Goal: Task Accomplishment & Management: Use online tool/utility

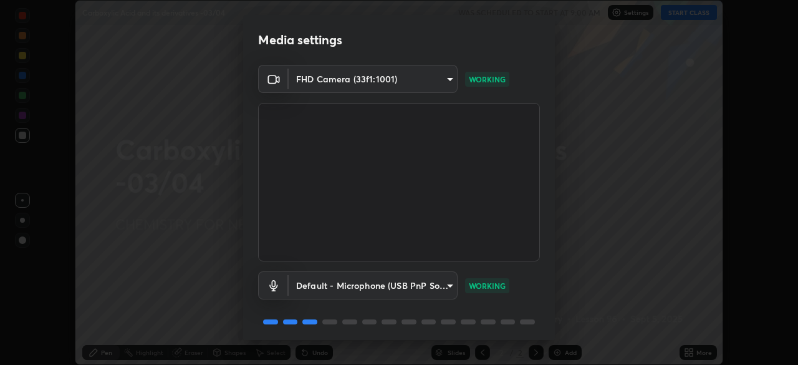
scroll to position [44, 0]
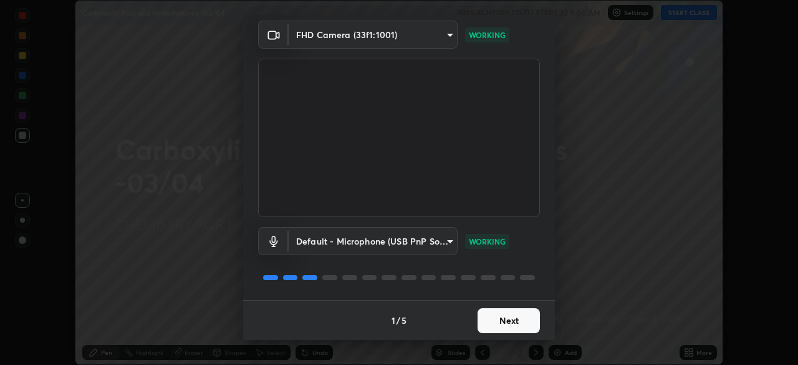
click at [515, 316] on button "Next" at bounding box center [509, 320] width 62 height 25
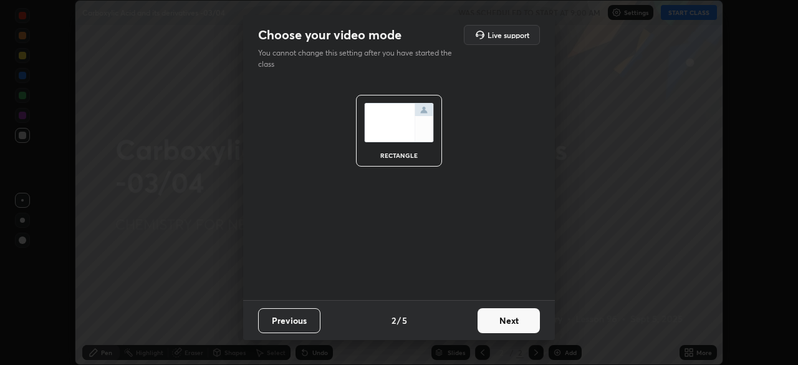
scroll to position [0, 0]
click at [518, 317] on button "Next" at bounding box center [509, 320] width 62 height 25
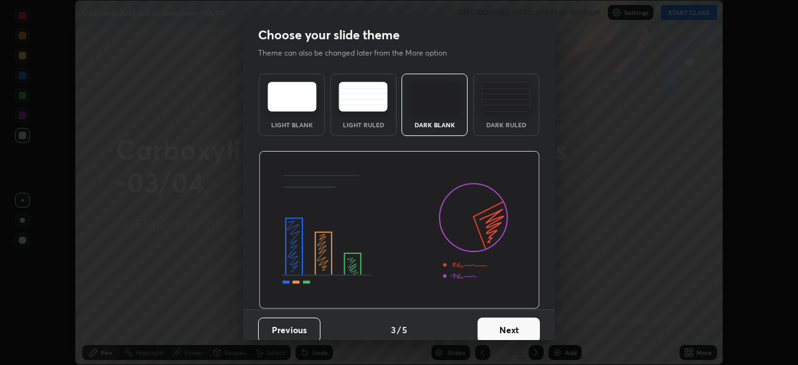
scroll to position [9, 0]
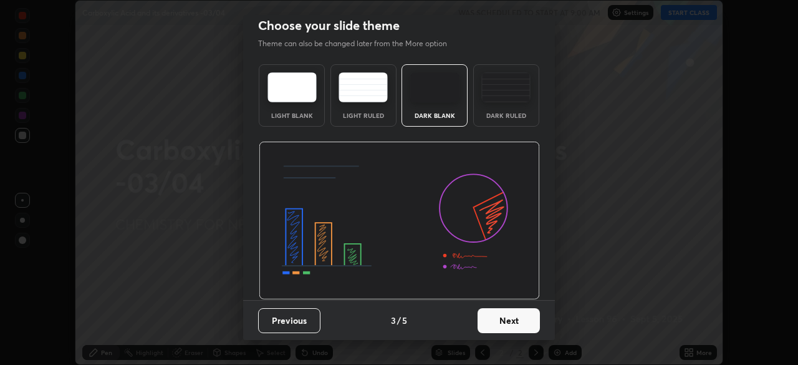
click at [508, 317] on button "Next" at bounding box center [509, 320] width 62 height 25
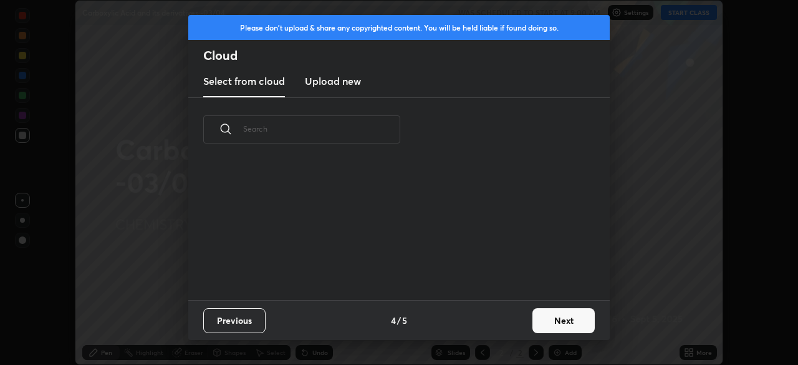
scroll to position [138, 400]
click at [559, 319] on button "Next" at bounding box center [564, 320] width 62 height 25
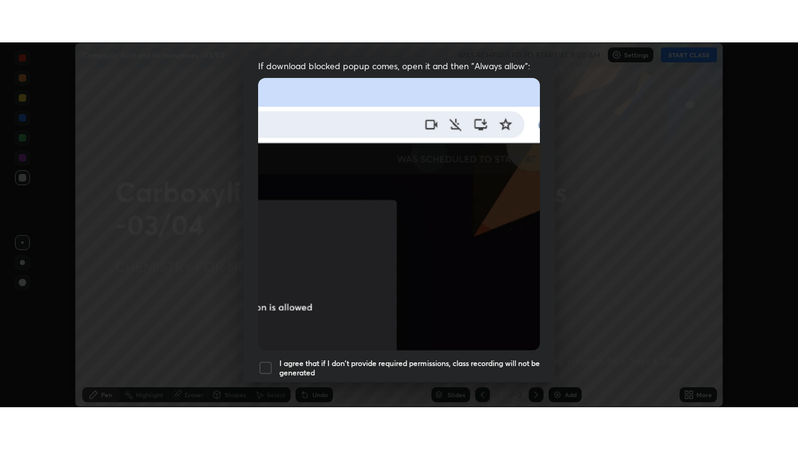
scroll to position [299, 0]
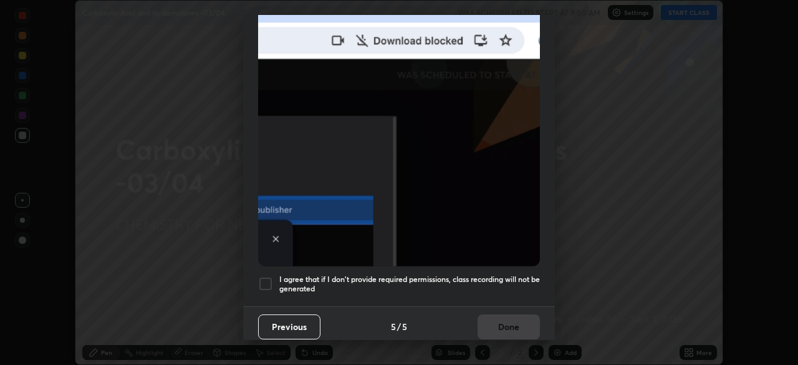
click at [272, 279] on div at bounding box center [265, 283] width 15 height 15
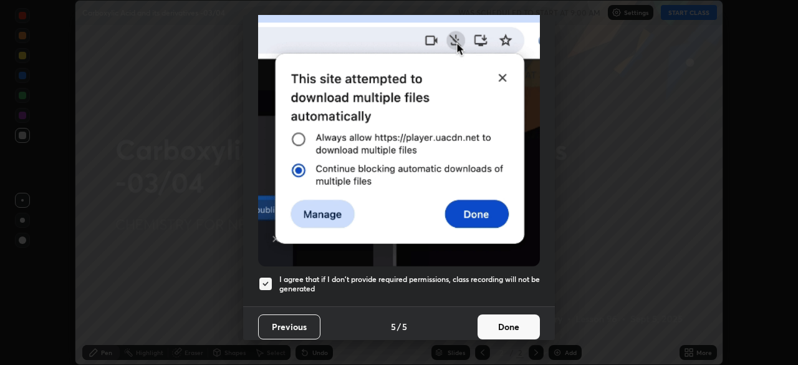
click at [510, 316] on button "Done" at bounding box center [509, 326] width 62 height 25
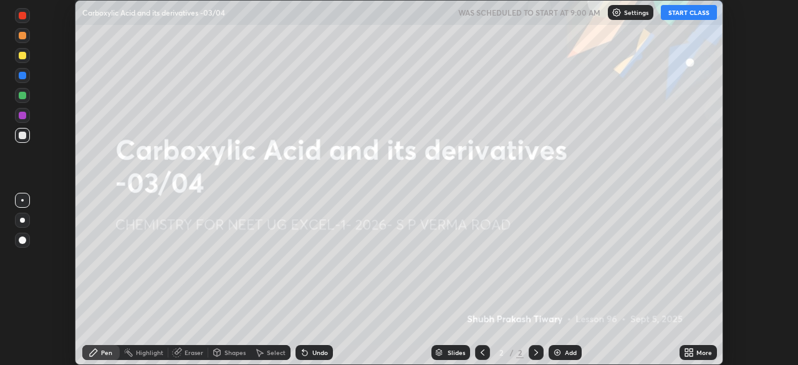
click at [686, 14] on button "START CLASS" at bounding box center [689, 12] width 56 height 15
click at [687, 350] on icon at bounding box center [686, 350] width 3 height 3
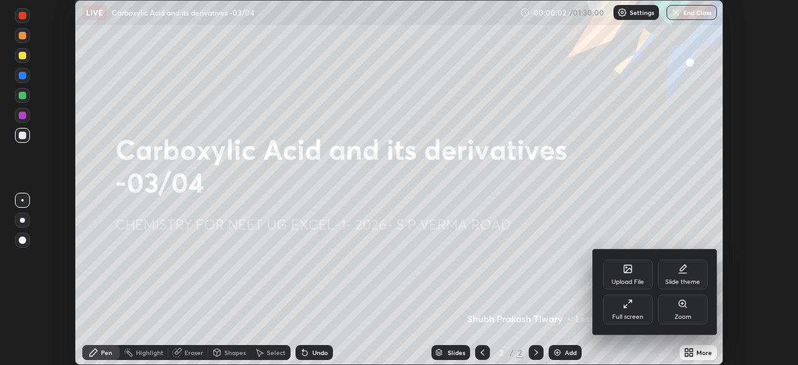
click at [638, 311] on div "Full screen" at bounding box center [628, 309] width 50 height 30
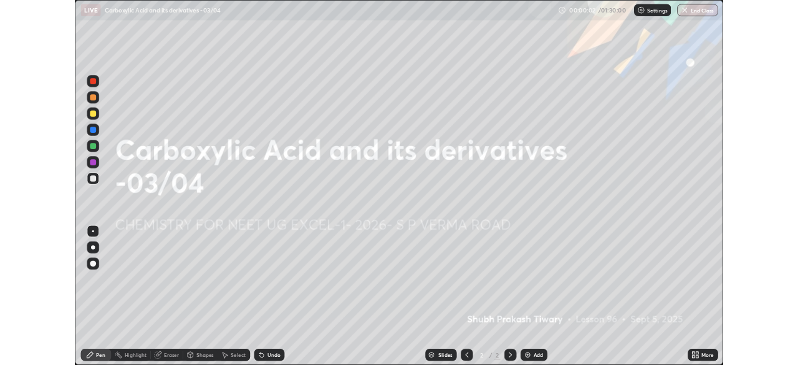
scroll to position [449, 798]
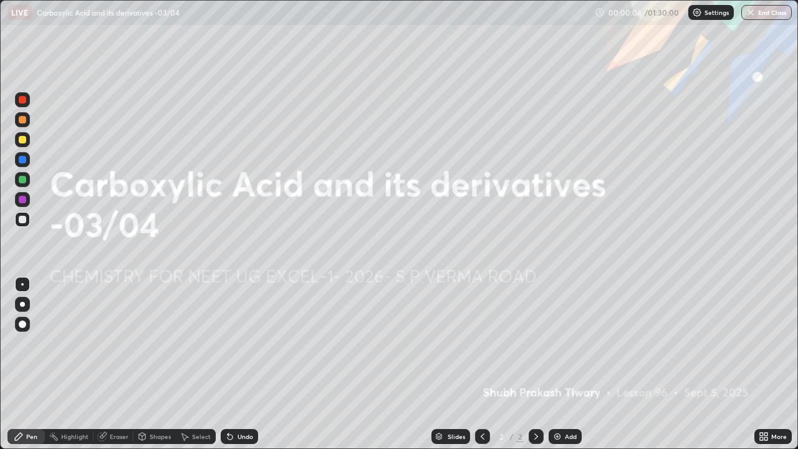
click at [766, 364] on icon at bounding box center [766, 438] width 3 height 3
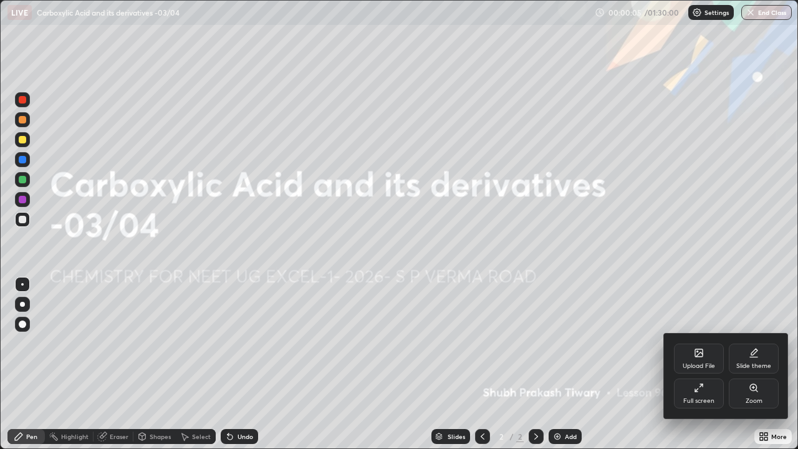
click at [700, 364] on div "Full screen" at bounding box center [699, 394] width 50 height 30
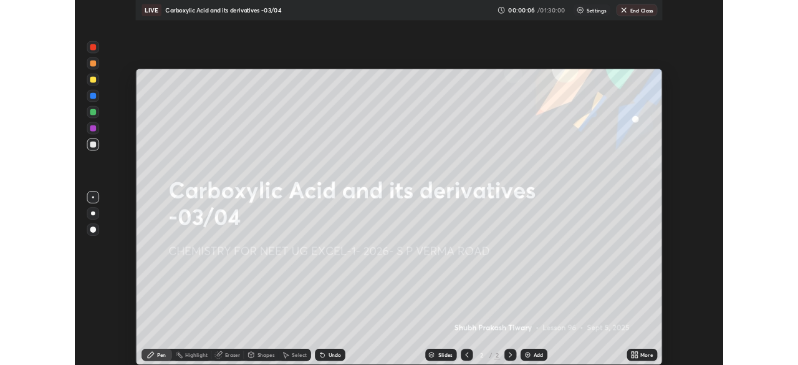
scroll to position [62001, 61568]
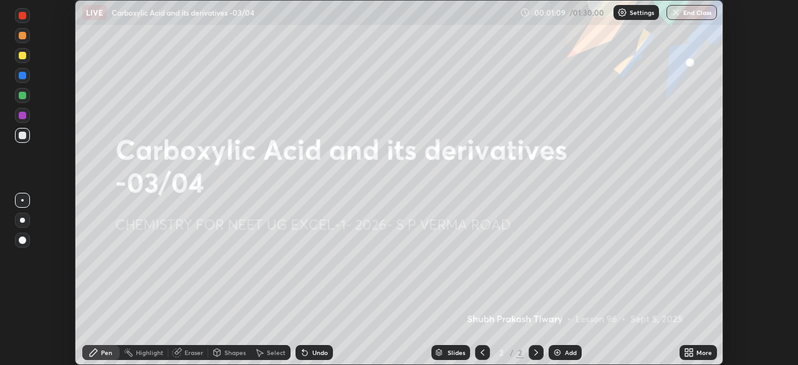
click at [687, 350] on icon at bounding box center [686, 350] width 3 height 3
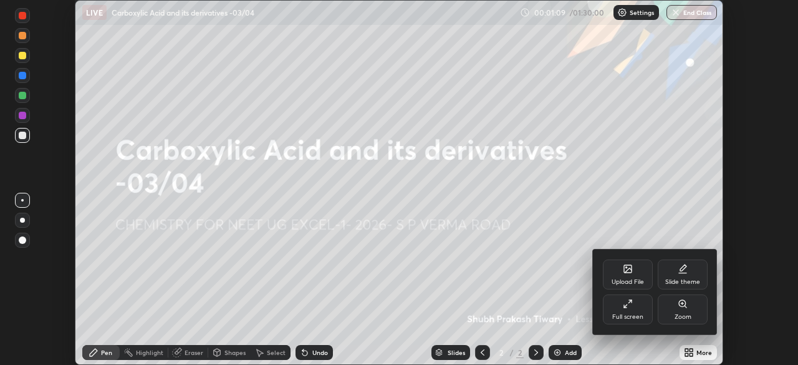
click at [624, 275] on div "Upload File" at bounding box center [628, 274] width 50 height 30
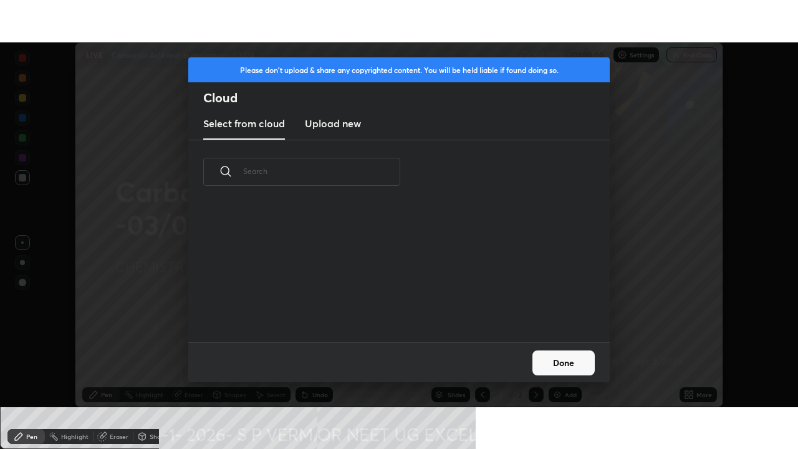
scroll to position [138, 400]
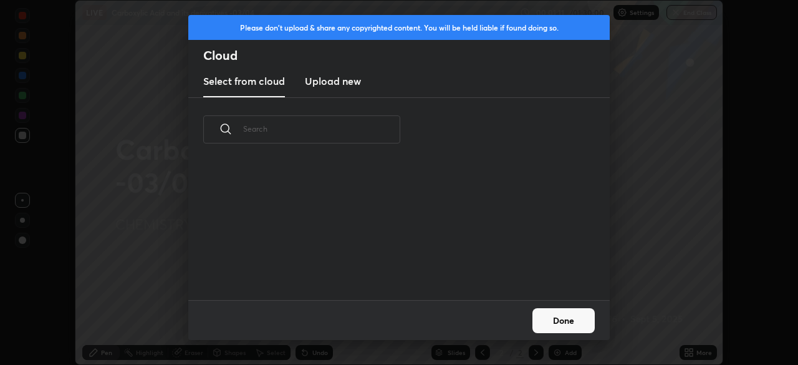
click at [339, 80] on h3 "Upload new" at bounding box center [333, 81] width 56 height 15
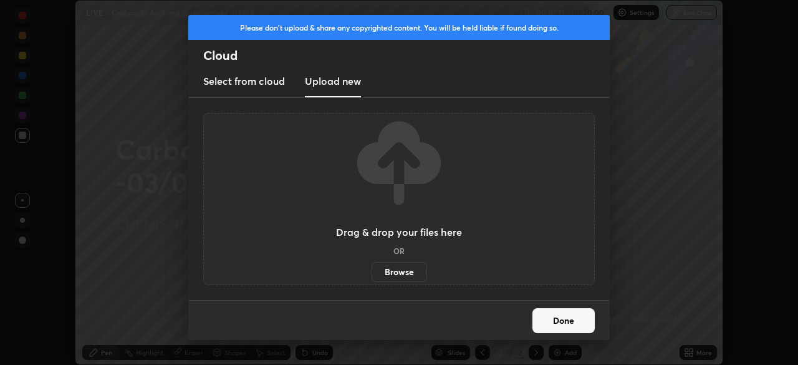
click at [392, 270] on label "Browse" at bounding box center [400, 272] width 56 height 20
click at [372, 270] on input "Browse" at bounding box center [372, 272] width 0 height 20
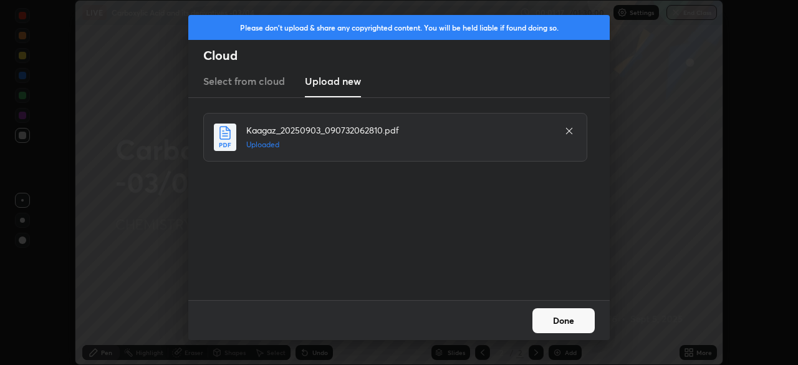
click at [560, 324] on button "Done" at bounding box center [564, 320] width 62 height 25
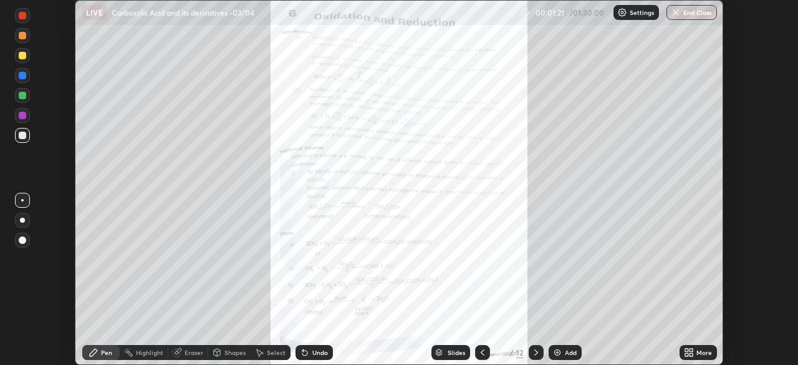
click at [692, 355] on icon at bounding box center [691, 354] width 3 height 3
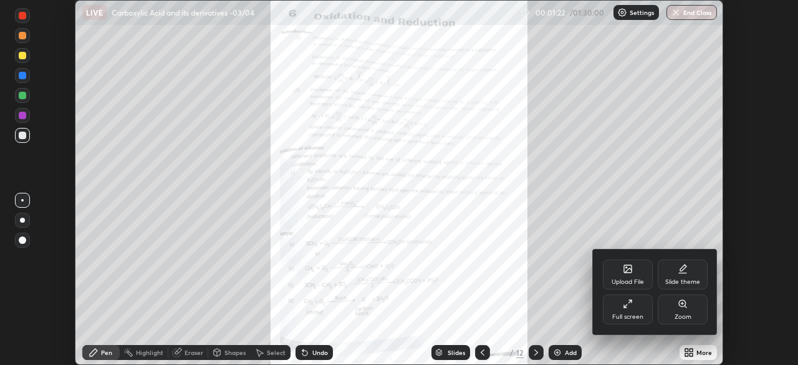
click at [635, 309] on div "Full screen" at bounding box center [628, 309] width 50 height 30
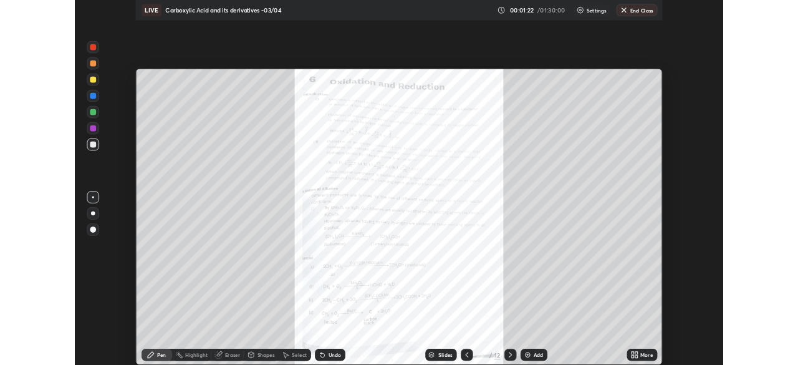
scroll to position [449, 798]
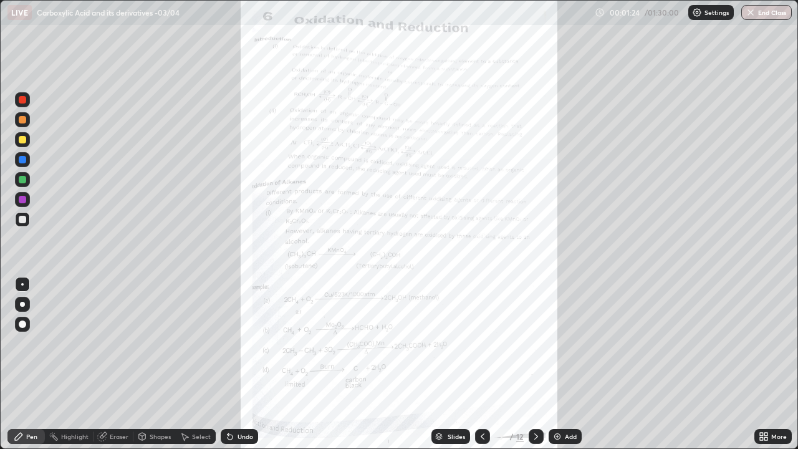
click at [481, 364] on icon at bounding box center [483, 437] width 10 height 10
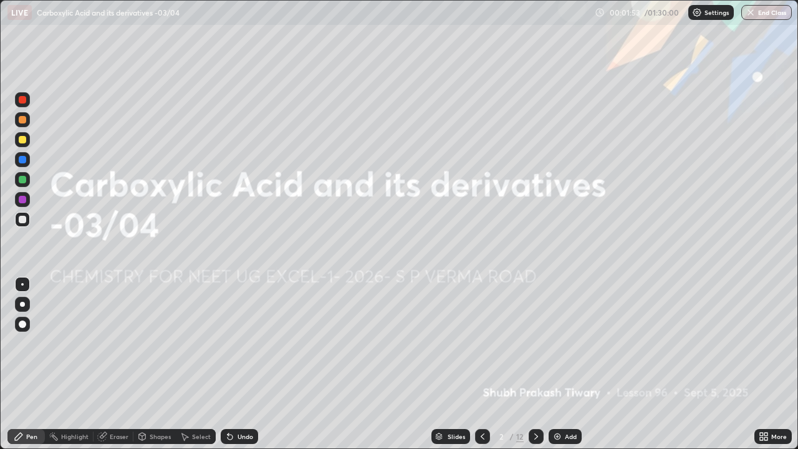
click at [481, 364] on icon at bounding box center [483, 437] width 10 height 10
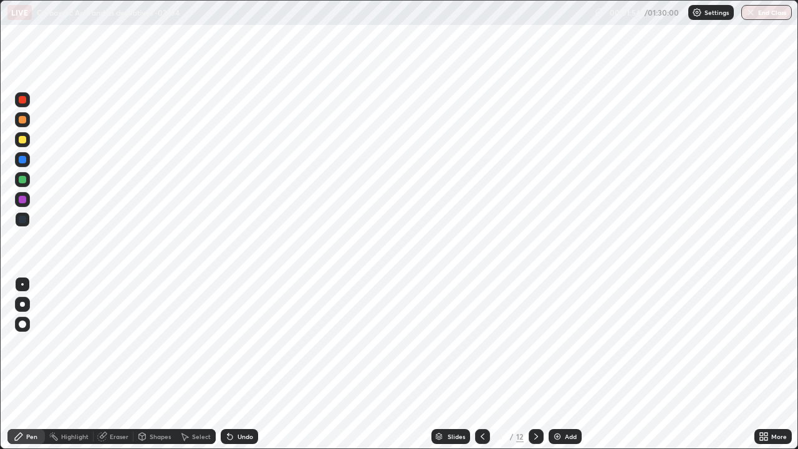
click at [535, 364] on icon at bounding box center [536, 437] width 10 height 10
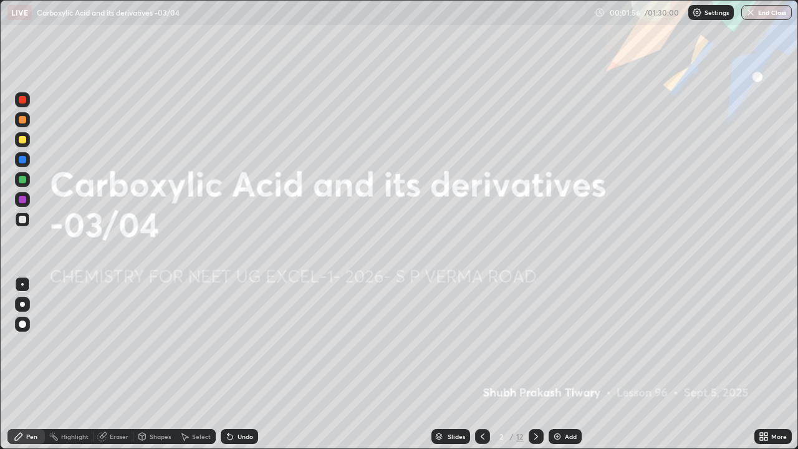
click at [534, 364] on icon at bounding box center [536, 437] width 10 height 10
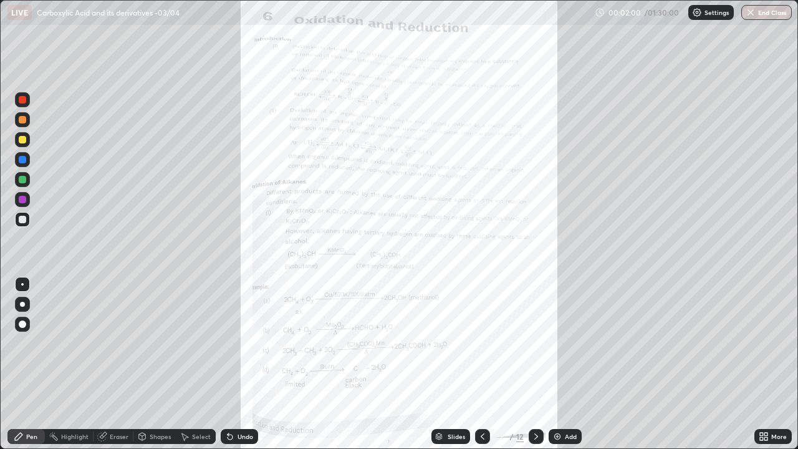
click at [534, 364] on icon at bounding box center [536, 436] width 4 height 6
click at [529, 364] on div at bounding box center [536, 436] width 15 height 15
click at [535, 364] on icon at bounding box center [536, 437] width 10 height 10
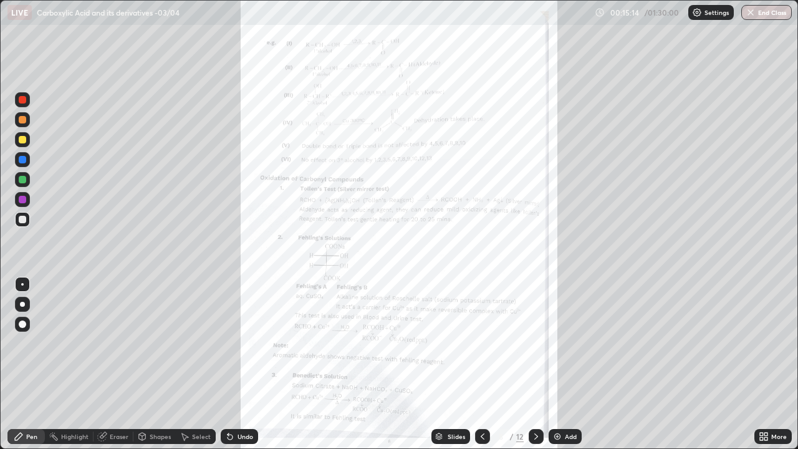
click at [536, 364] on icon at bounding box center [536, 437] width 10 height 10
click at [540, 364] on icon at bounding box center [536, 437] width 10 height 10
click at [541, 364] on div at bounding box center [536, 436] width 15 height 15
click at [535, 364] on icon at bounding box center [536, 437] width 10 height 10
click at [536, 364] on icon at bounding box center [536, 437] width 10 height 10
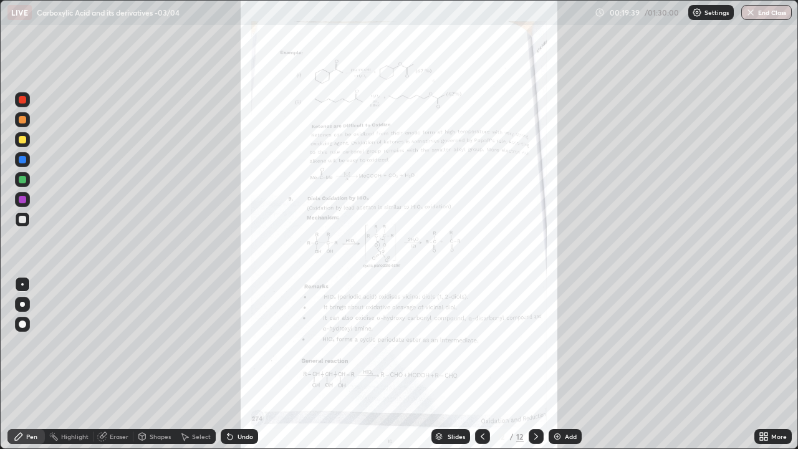
click at [535, 364] on icon at bounding box center [536, 437] width 10 height 10
click at [536, 364] on icon at bounding box center [536, 437] width 10 height 10
click at [540, 364] on icon at bounding box center [536, 437] width 10 height 10
click at [535, 364] on icon at bounding box center [536, 437] width 10 height 10
click at [536, 364] on icon at bounding box center [536, 437] width 10 height 10
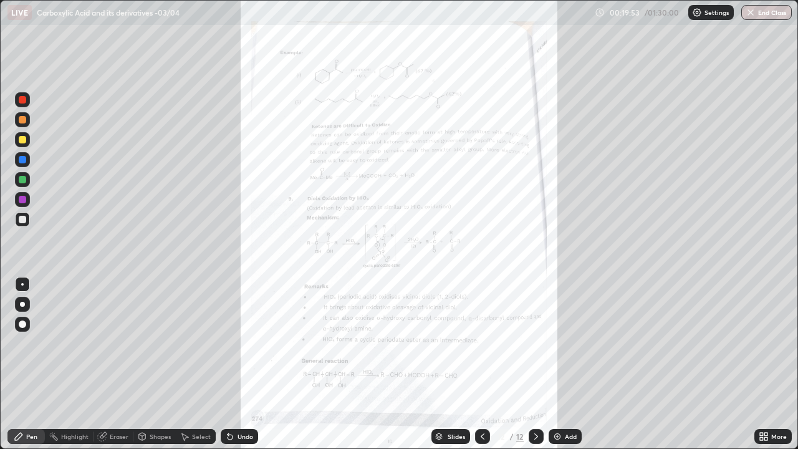
click at [535, 364] on icon at bounding box center [536, 437] width 10 height 10
click at [481, 364] on icon at bounding box center [483, 437] width 10 height 10
click at [483, 364] on icon at bounding box center [483, 437] width 10 height 10
click at [482, 364] on icon at bounding box center [483, 437] width 10 height 10
click at [480, 364] on div at bounding box center [482, 436] width 15 height 15
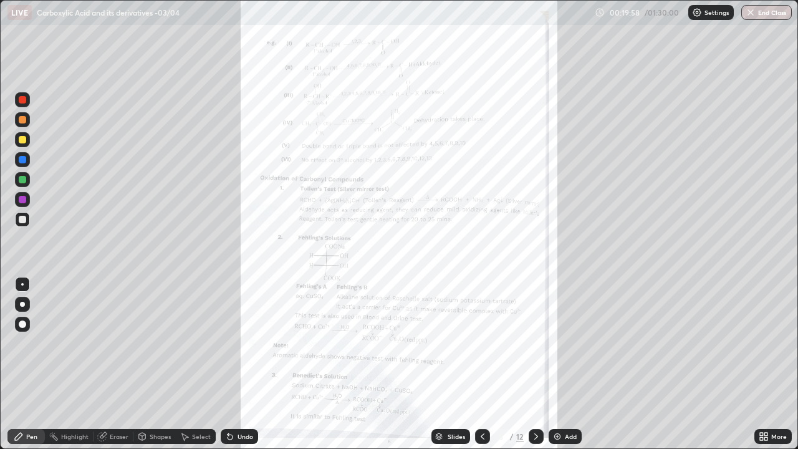
click at [480, 364] on icon at bounding box center [483, 437] width 10 height 10
click at [478, 364] on icon at bounding box center [483, 437] width 10 height 10
click at [483, 364] on icon at bounding box center [483, 437] width 10 height 10
click at [482, 364] on icon at bounding box center [483, 437] width 10 height 10
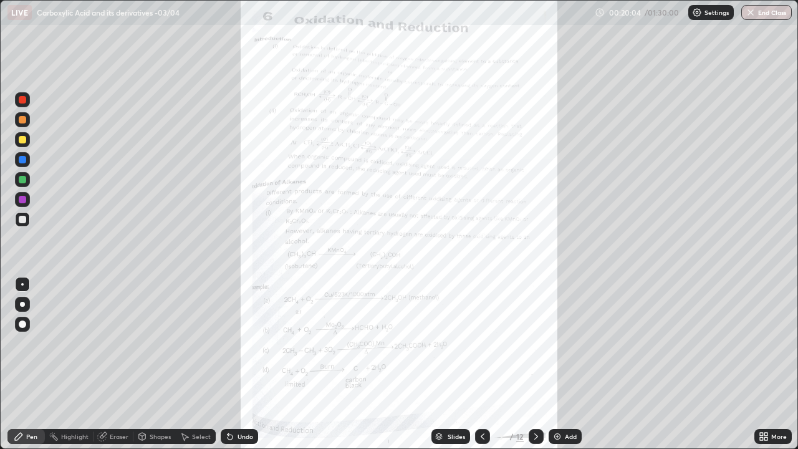
click at [481, 364] on icon at bounding box center [483, 436] width 4 height 6
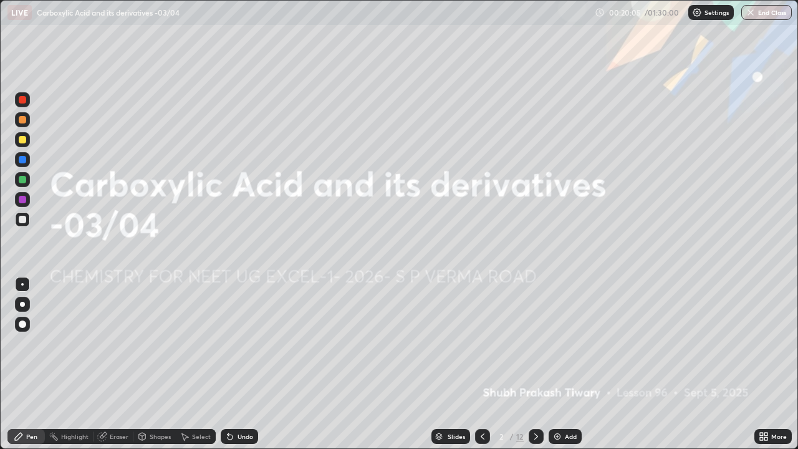
click at [535, 364] on icon at bounding box center [536, 437] width 10 height 10
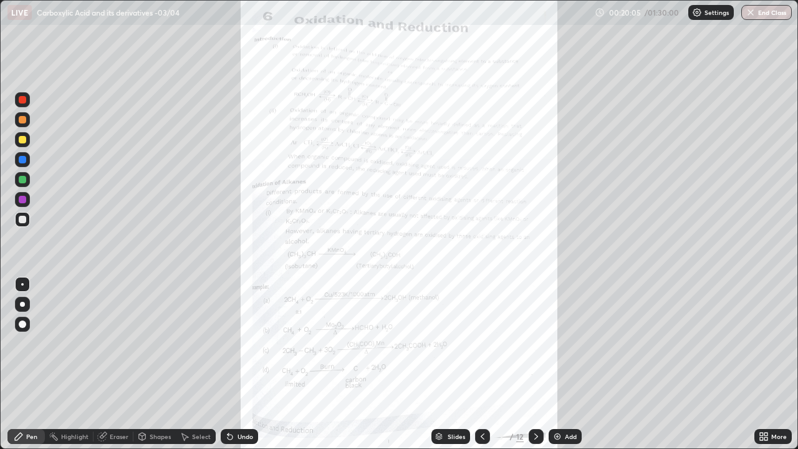
click at [536, 364] on icon at bounding box center [536, 437] width 10 height 10
click at [535, 364] on icon at bounding box center [536, 437] width 10 height 10
click at [536, 364] on icon at bounding box center [536, 437] width 10 height 10
click at [535, 364] on icon at bounding box center [536, 437] width 10 height 10
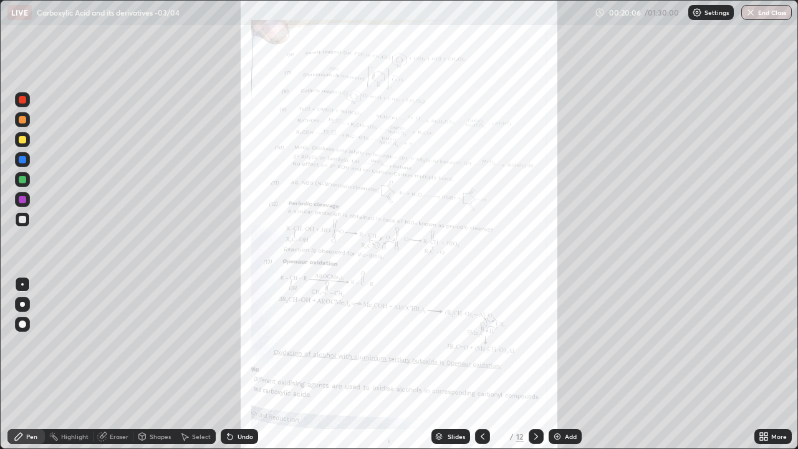
click at [533, 364] on icon at bounding box center [536, 437] width 10 height 10
click at [531, 364] on div at bounding box center [536, 436] width 15 height 15
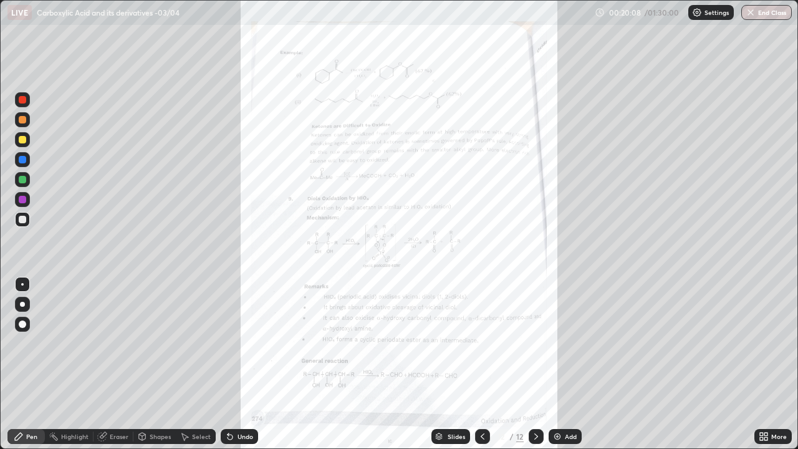
click at [534, 364] on icon at bounding box center [536, 437] width 10 height 10
click at [766, 364] on icon at bounding box center [764, 437] width 10 height 10
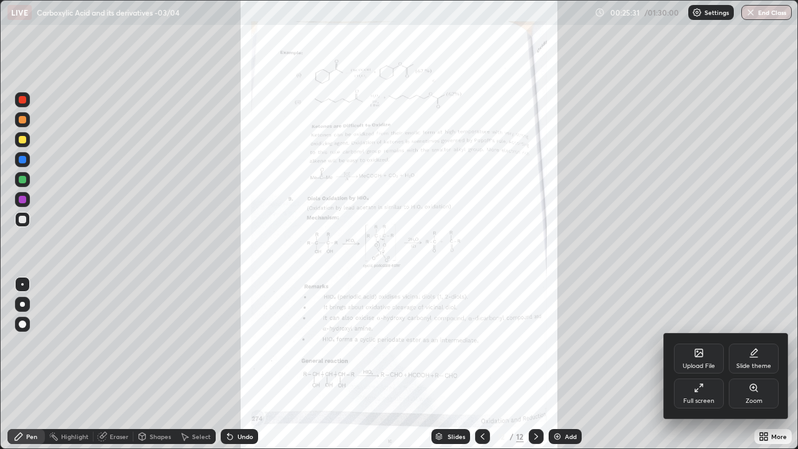
click at [708, 364] on div "Full screen" at bounding box center [699, 394] width 50 height 30
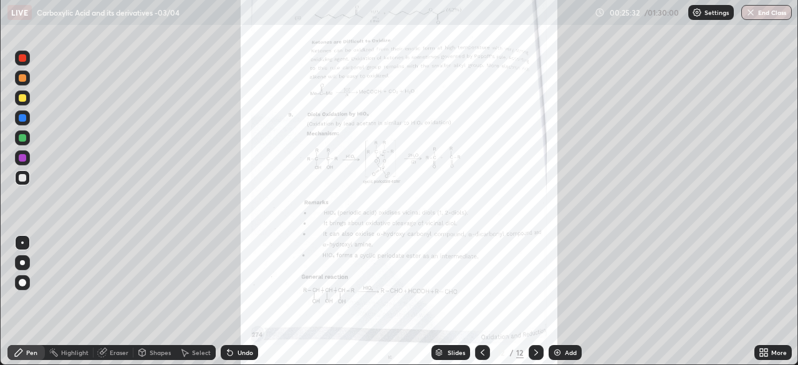
scroll to position [62001, 61568]
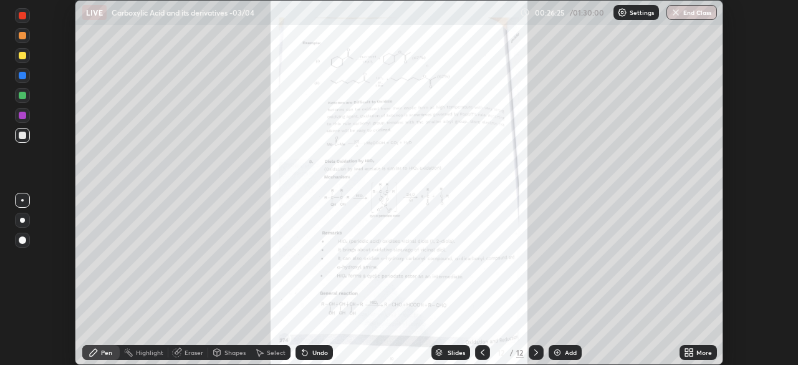
click at [687, 354] on icon at bounding box center [686, 354] width 3 height 3
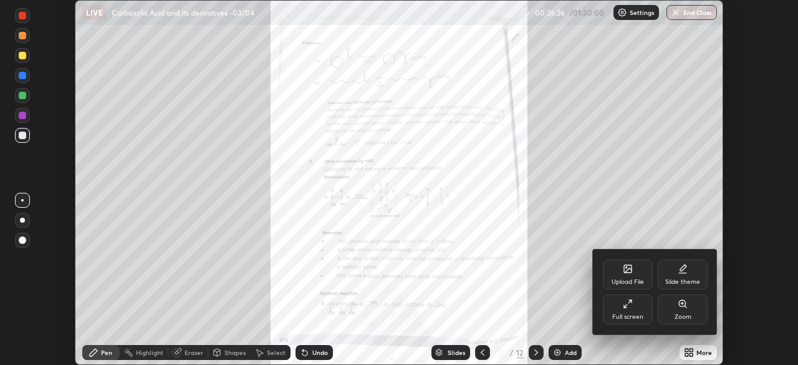
click at [633, 278] on div "Upload File" at bounding box center [628, 274] width 50 height 30
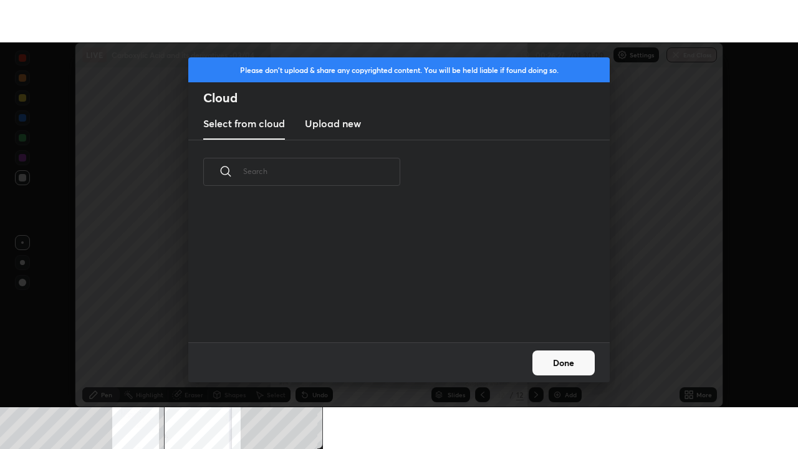
scroll to position [138, 400]
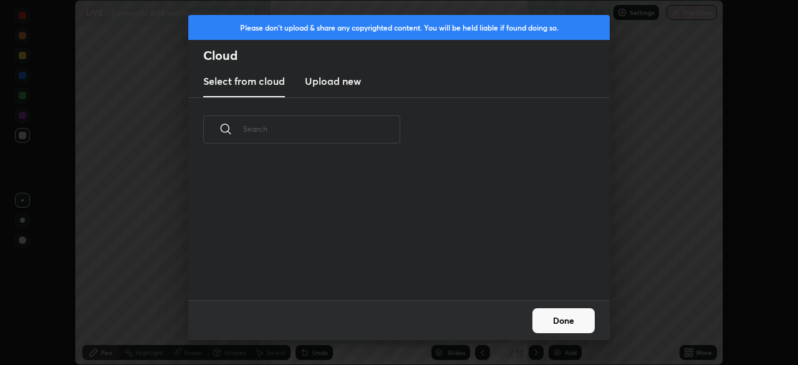
click at [352, 80] on h3 "Upload new" at bounding box center [333, 81] width 56 height 15
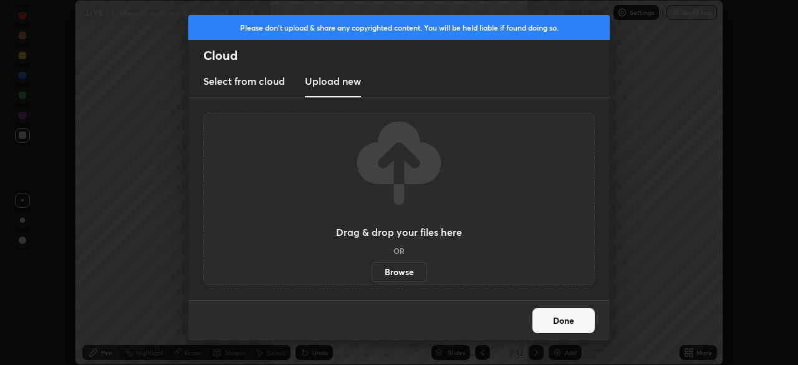
click at [399, 271] on label "Browse" at bounding box center [400, 272] width 56 height 20
click at [372, 271] on input "Browse" at bounding box center [372, 272] width 0 height 20
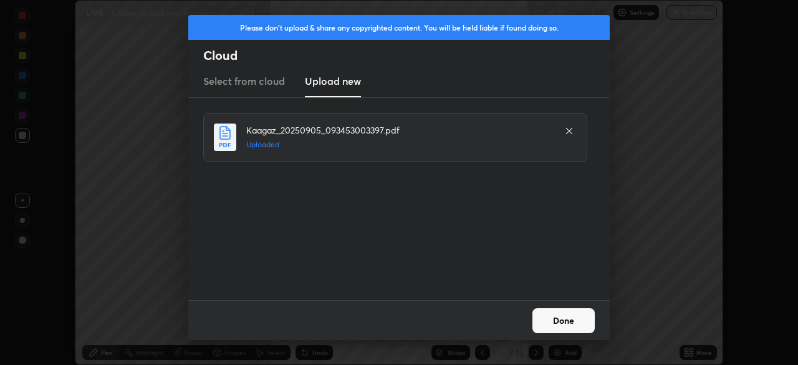
click at [561, 318] on button "Done" at bounding box center [564, 320] width 62 height 25
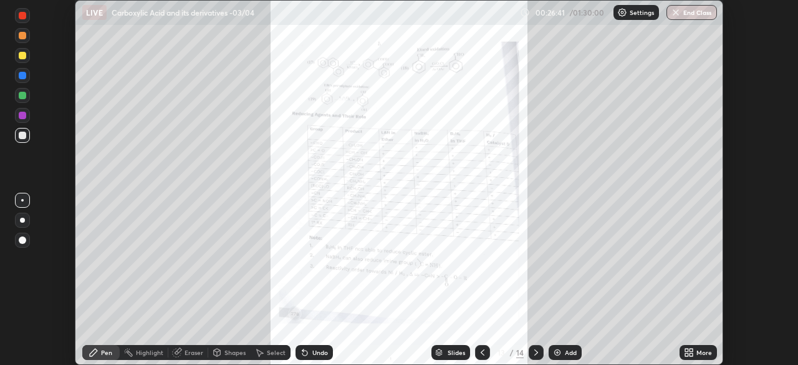
click at [690, 353] on icon at bounding box center [691, 354] width 3 height 3
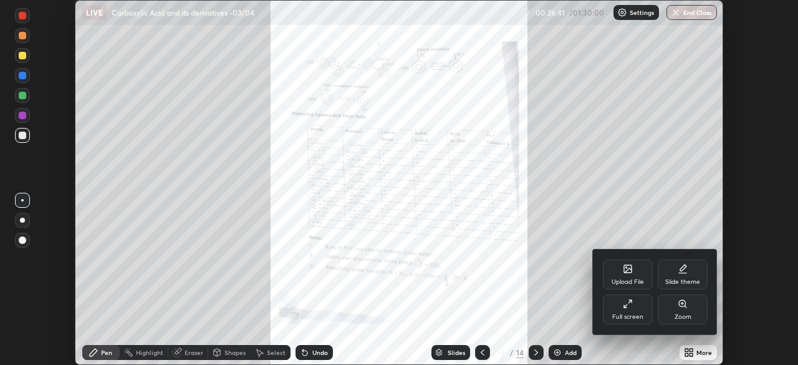
click at [639, 308] on div "Full screen" at bounding box center [628, 309] width 50 height 30
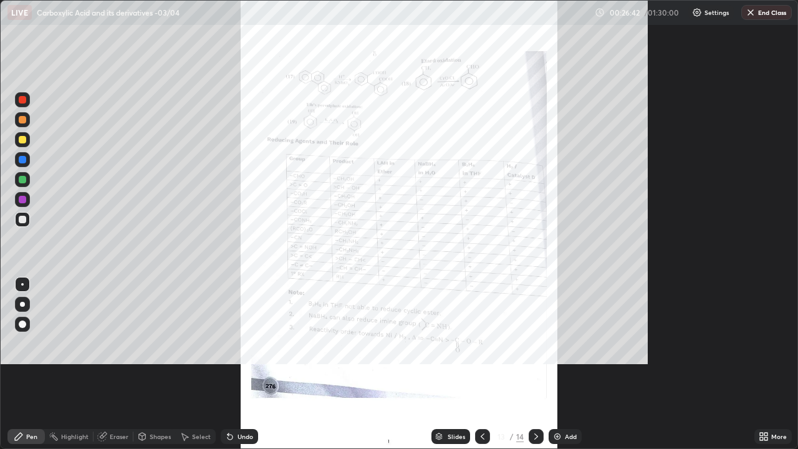
scroll to position [449, 798]
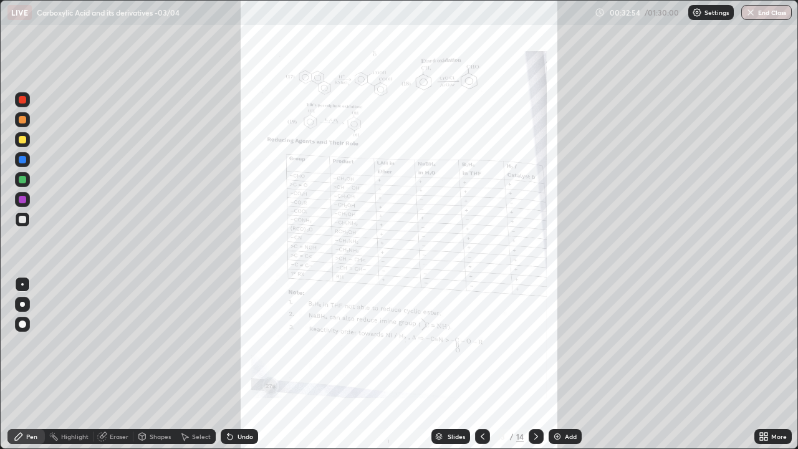
click at [41, 364] on div "Pen" at bounding box center [25, 436] width 37 height 15
click at [22, 178] on div at bounding box center [22, 179] width 7 height 7
click at [529, 364] on div at bounding box center [536, 436] width 15 height 15
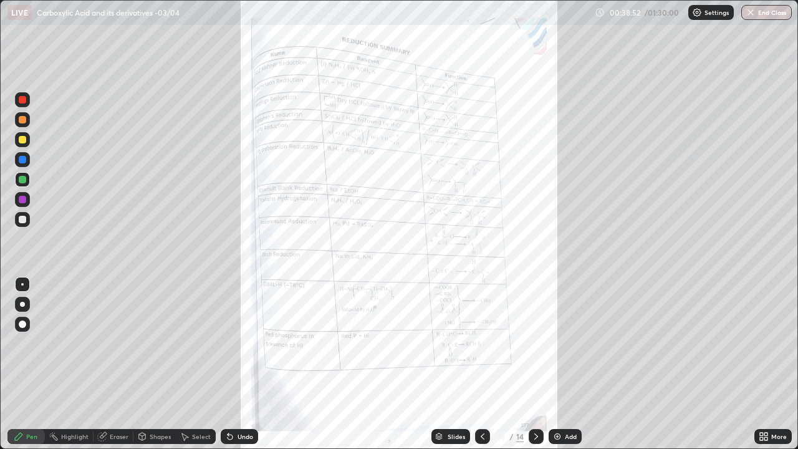
click at [569, 364] on div "Add" at bounding box center [571, 436] width 12 height 6
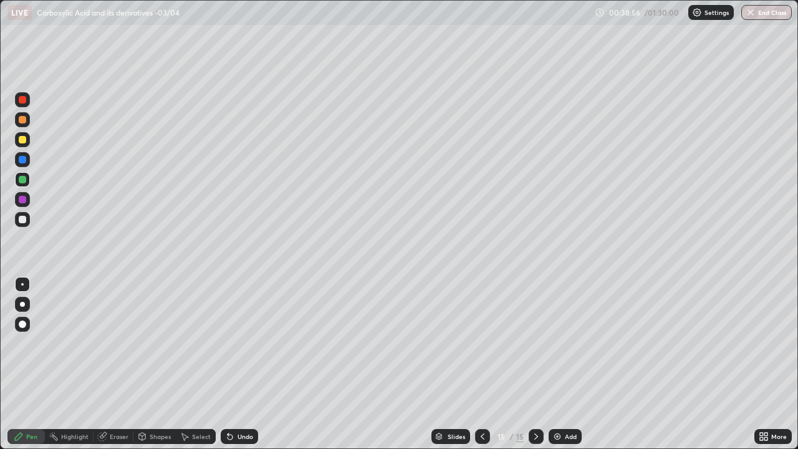
click at [23, 124] on div at bounding box center [22, 119] width 15 height 15
click at [29, 220] on div at bounding box center [22, 219] width 15 height 15
click at [22, 304] on div at bounding box center [22, 304] width 5 height 5
click at [22, 122] on div at bounding box center [22, 119] width 7 height 7
click at [24, 218] on div at bounding box center [22, 219] width 7 height 7
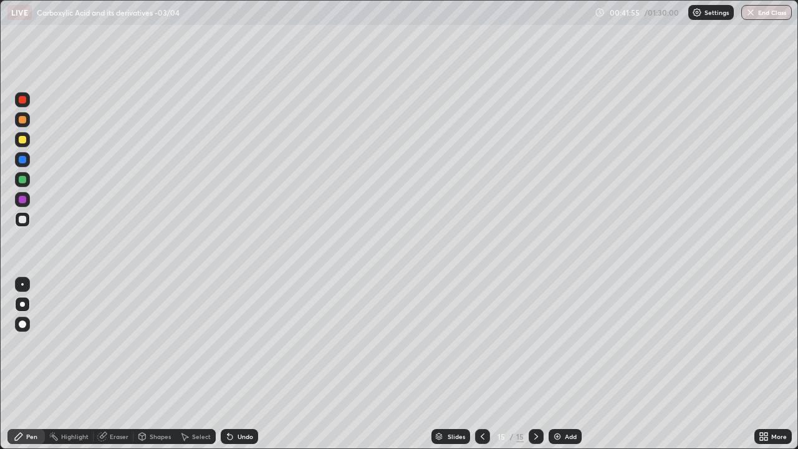
click at [24, 180] on div at bounding box center [22, 179] width 7 height 7
click at [24, 221] on div at bounding box center [22, 219] width 7 height 7
click at [554, 364] on img at bounding box center [558, 437] width 10 height 10
click at [24, 122] on div at bounding box center [22, 119] width 7 height 7
click at [24, 220] on div at bounding box center [22, 219] width 7 height 7
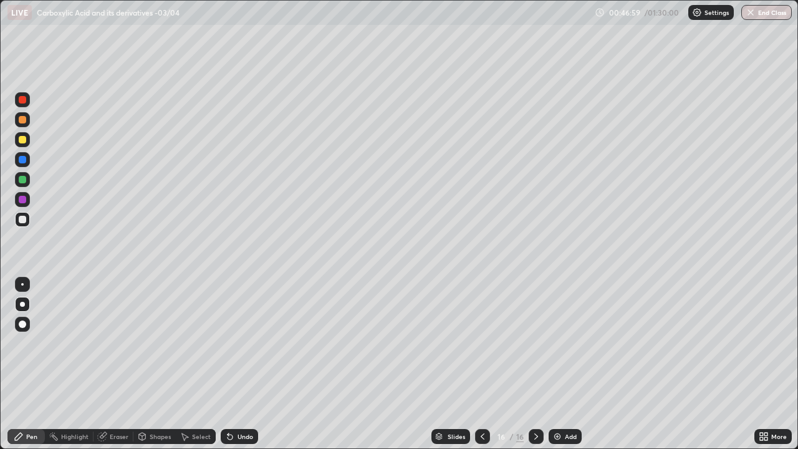
click at [573, 364] on div "Add" at bounding box center [571, 436] width 12 height 6
click at [253, 364] on div "Undo" at bounding box center [239, 436] width 37 height 15
click at [254, 364] on div "Undo" at bounding box center [239, 436] width 37 height 15
click at [253, 364] on div "Undo" at bounding box center [239, 436] width 37 height 15
click at [201, 364] on div "Select" at bounding box center [201, 436] width 19 height 6
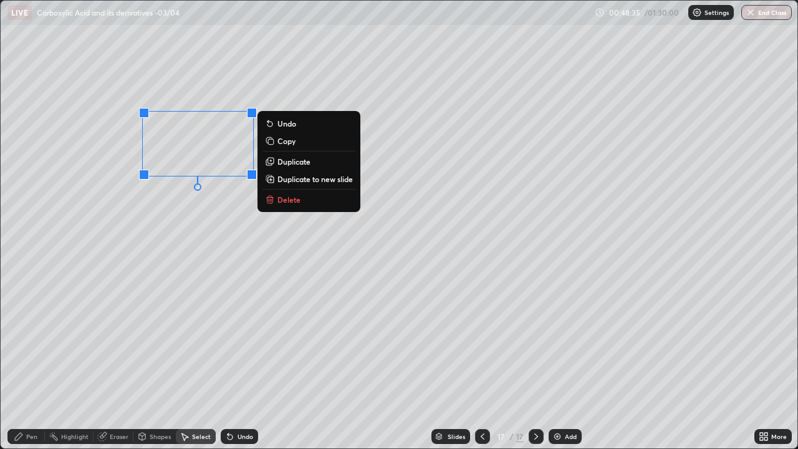
click at [284, 281] on div "0 ° Undo Copy Duplicate Duplicate to new slide Delete" at bounding box center [399, 225] width 797 height 448
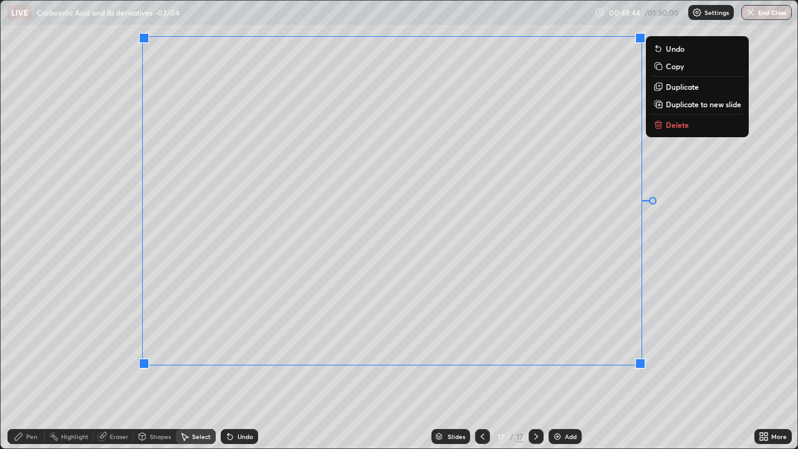
click at [675, 306] on div "0 ° Undo Copy Duplicate Duplicate to new slide Delete" at bounding box center [399, 225] width 797 height 448
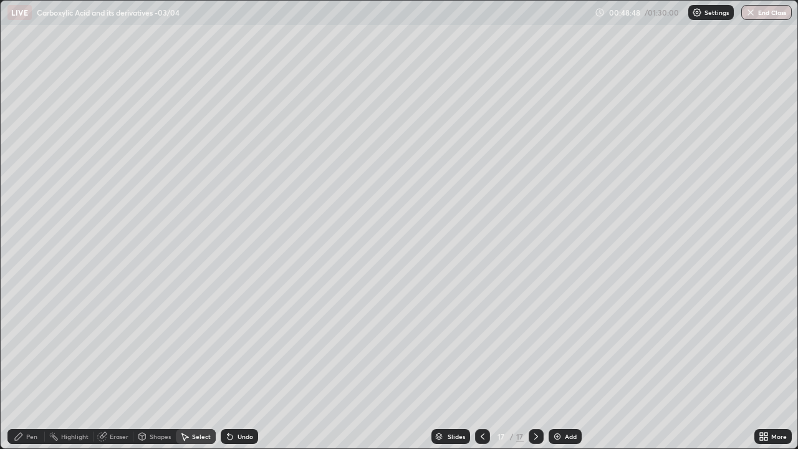
click at [208, 364] on div "Select" at bounding box center [201, 436] width 19 height 6
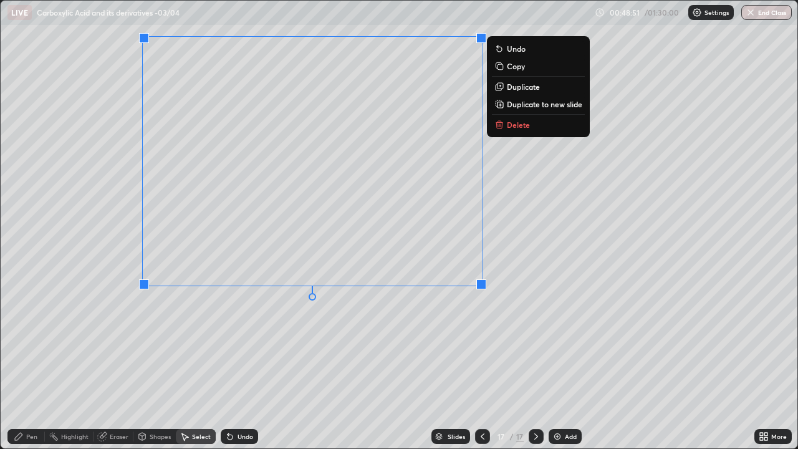
click at [374, 319] on div "0 ° Undo Copy Duplicate Duplicate to new slide Delete" at bounding box center [399, 225] width 797 height 448
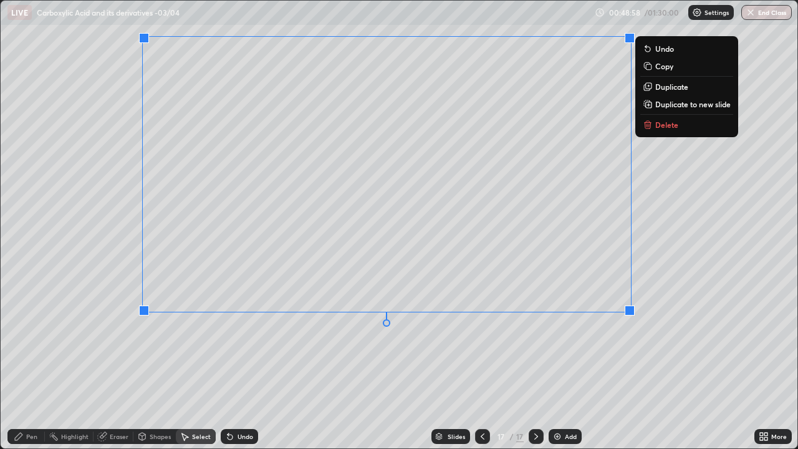
click at [670, 286] on div "0 ° Undo Copy Duplicate Duplicate to new slide Delete" at bounding box center [399, 225] width 797 height 448
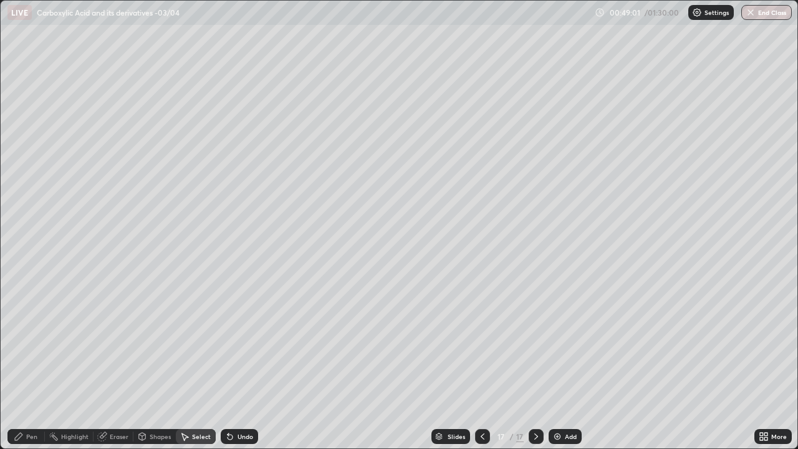
click at [33, 364] on div "Pen" at bounding box center [25, 436] width 37 height 15
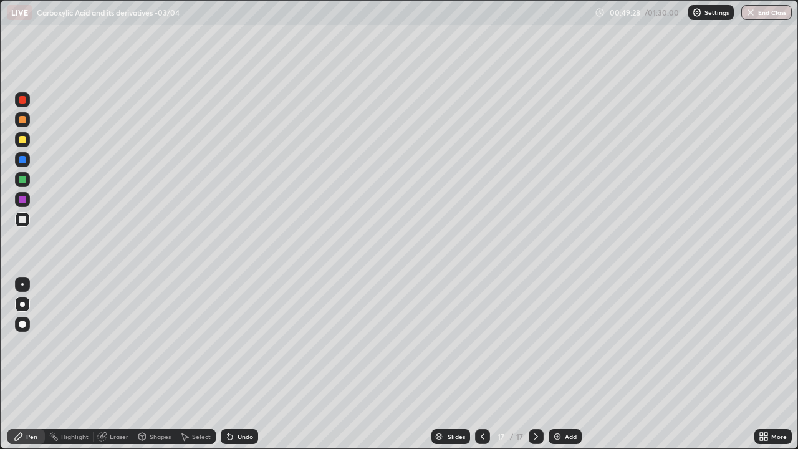
click at [27, 222] on div at bounding box center [22, 219] width 15 height 15
click at [27, 180] on div at bounding box center [22, 179] width 15 height 15
click at [566, 364] on div "Add" at bounding box center [571, 436] width 12 height 6
click at [24, 125] on div at bounding box center [22, 119] width 15 height 15
click at [25, 218] on div at bounding box center [22, 219] width 7 height 7
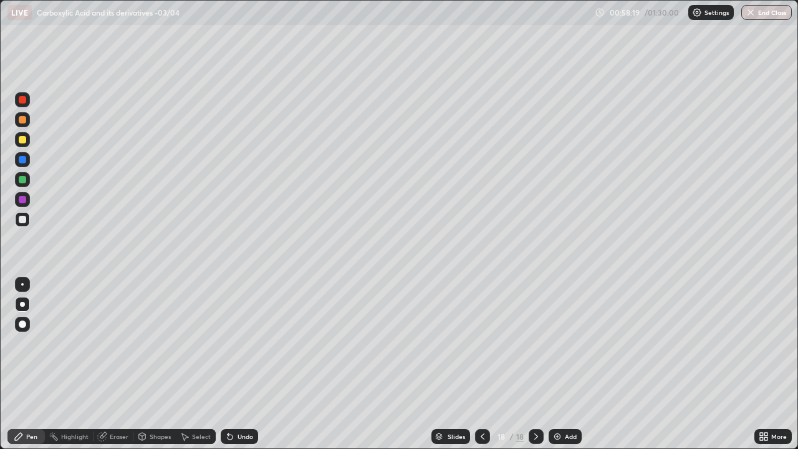
click at [24, 180] on div at bounding box center [22, 179] width 7 height 7
click at [563, 364] on div "Add" at bounding box center [565, 436] width 33 height 15
click at [28, 219] on div at bounding box center [22, 219] width 15 height 15
click at [25, 181] on div at bounding box center [22, 179] width 7 height 7
click at [22, 222] on div at bounding box center [22, 219] width 7 height 7
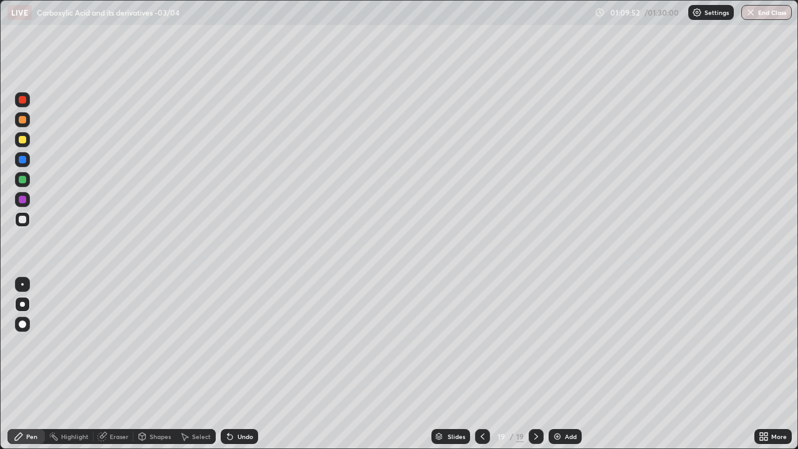
click at [560, 364] on img at bounding box center [558, 437] width 10 height 10
click at [28, 182] on div at bounding box center [22, 179] width 15 height 15
click at [123, 364] on div "Eraser" at bounding box center [119, 436] width 19 height 6
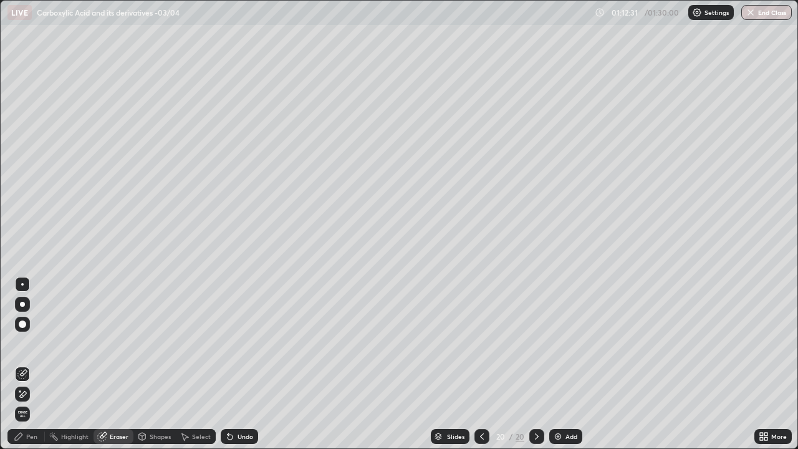
click at [31, 364] on div "Pen" at bounding box center [31, 436] width 11 height 6
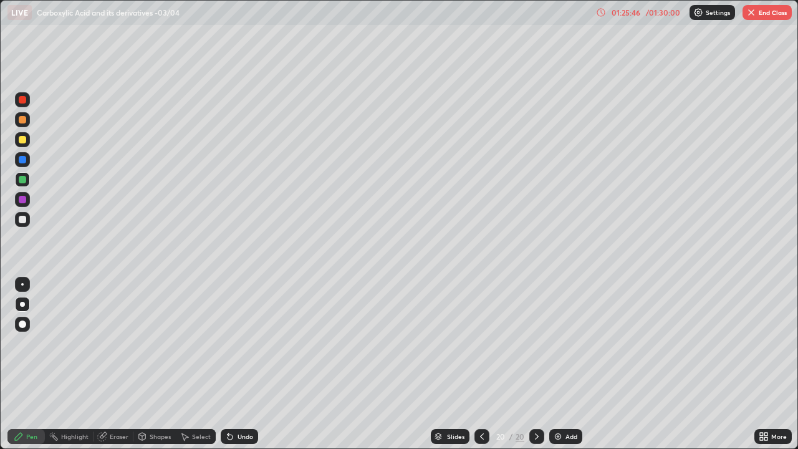
click at [773, 9] on button "End Class" at bounding box center [767, 12] width 49 height 15
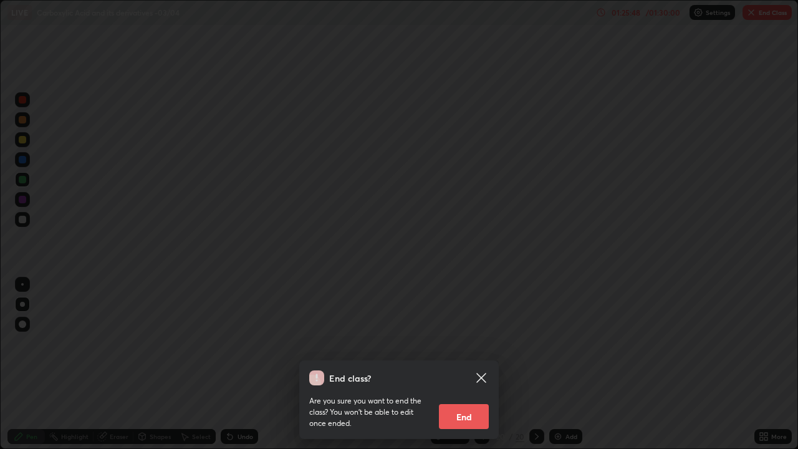
click at [465, 364] on button "End" at bounding box center [464, 416] width 50 height 25
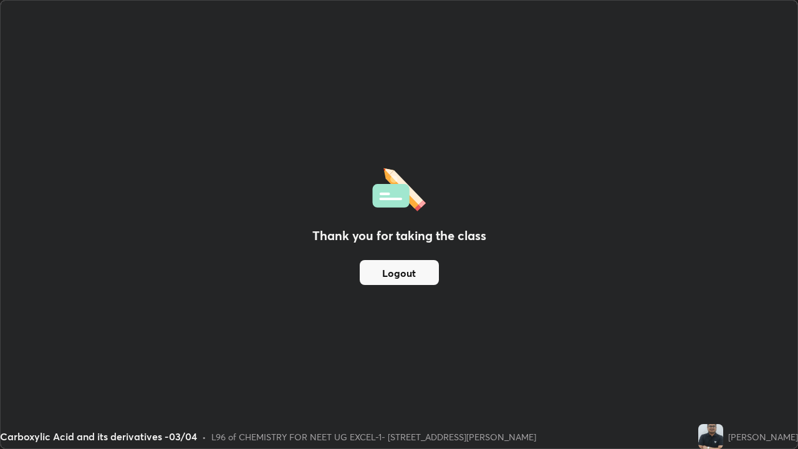
click at [411, 275] on button "Logout" at bounding box center [399, 272] width 79 height 25
